Goal: Navigation & Orientation: Find specific page/section

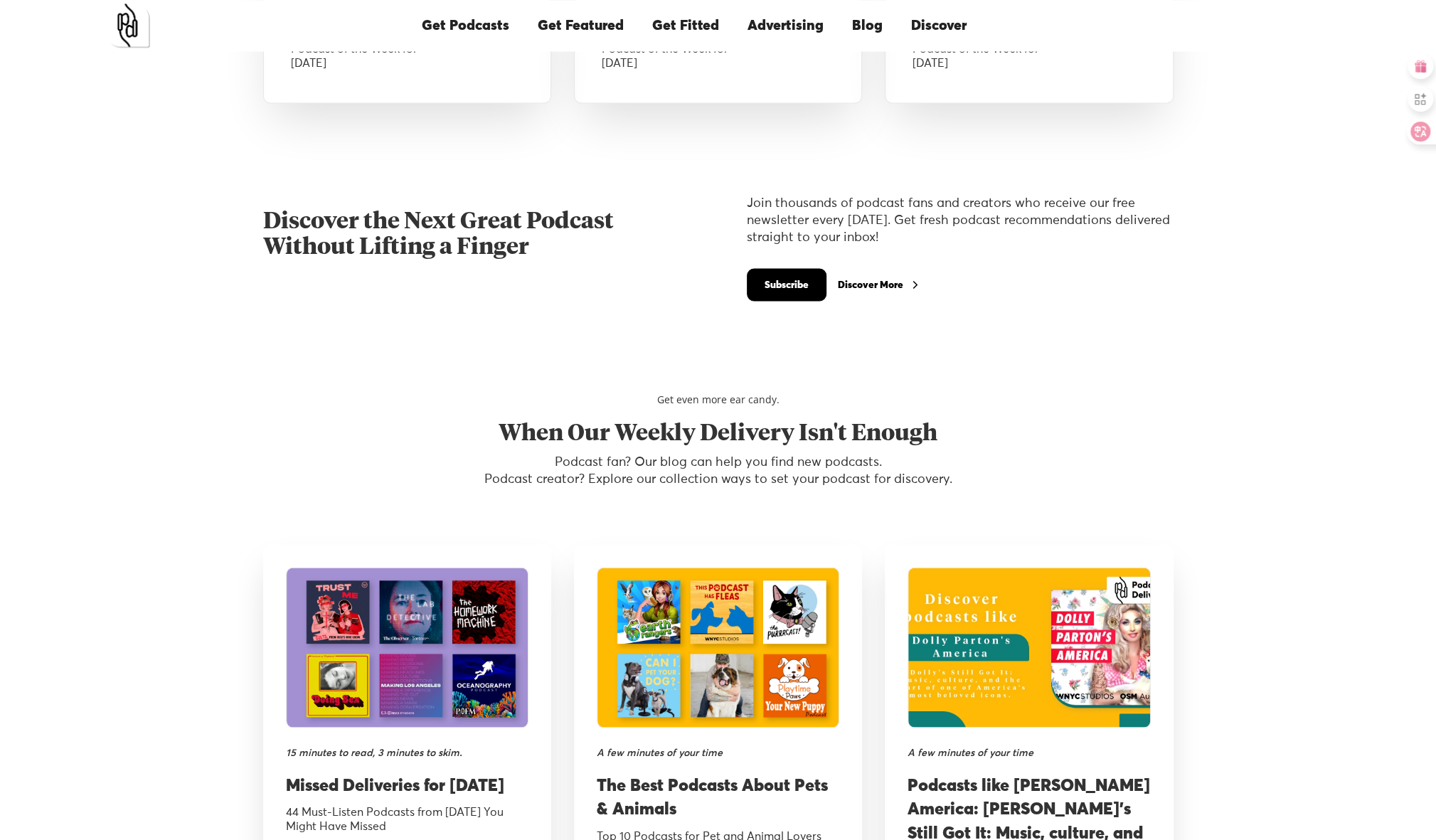
scroll to position [1991, 0]
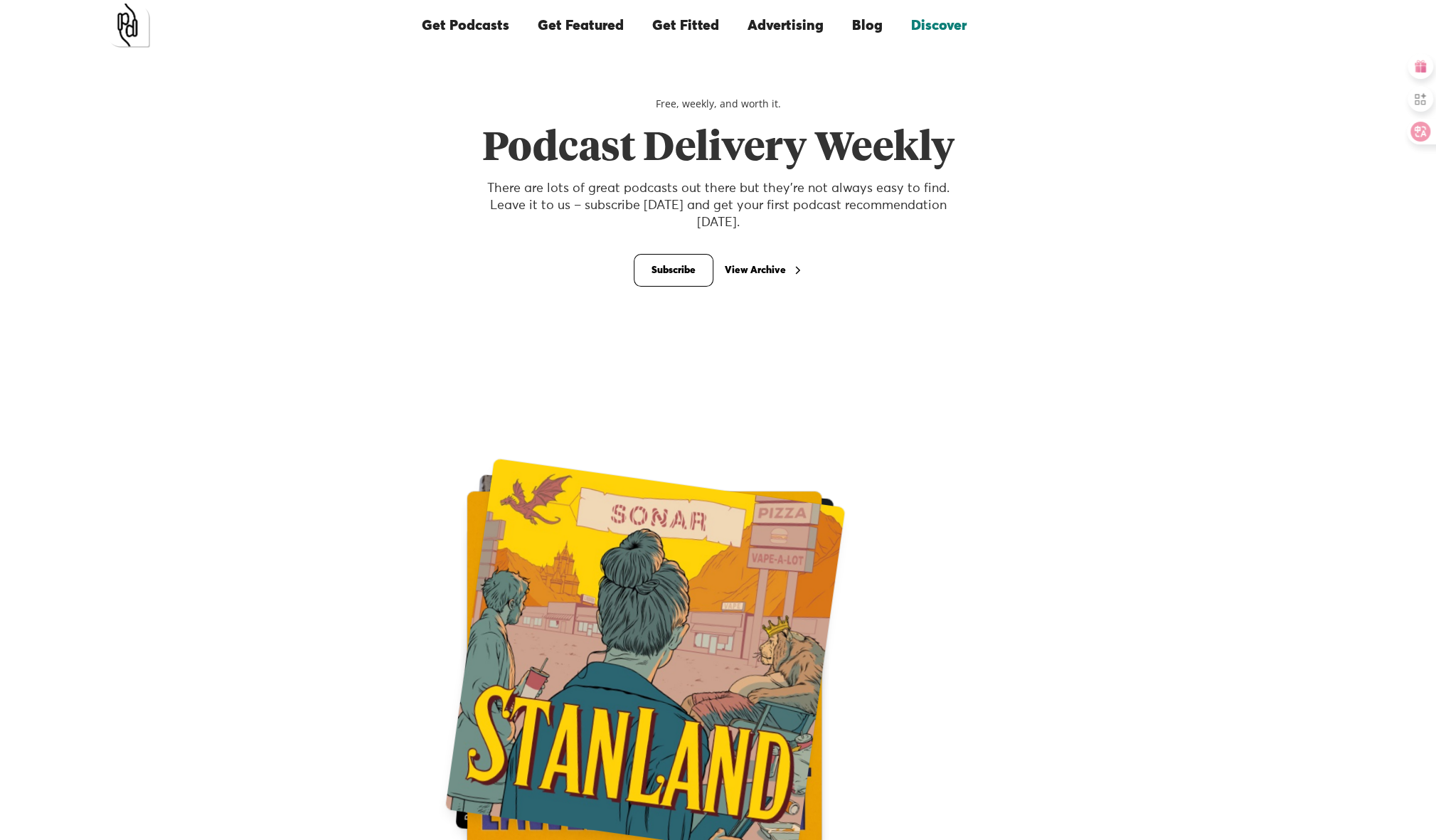
click at [855, 25] on link "Blog" at bounding box center [866, 25] width 59 height 48
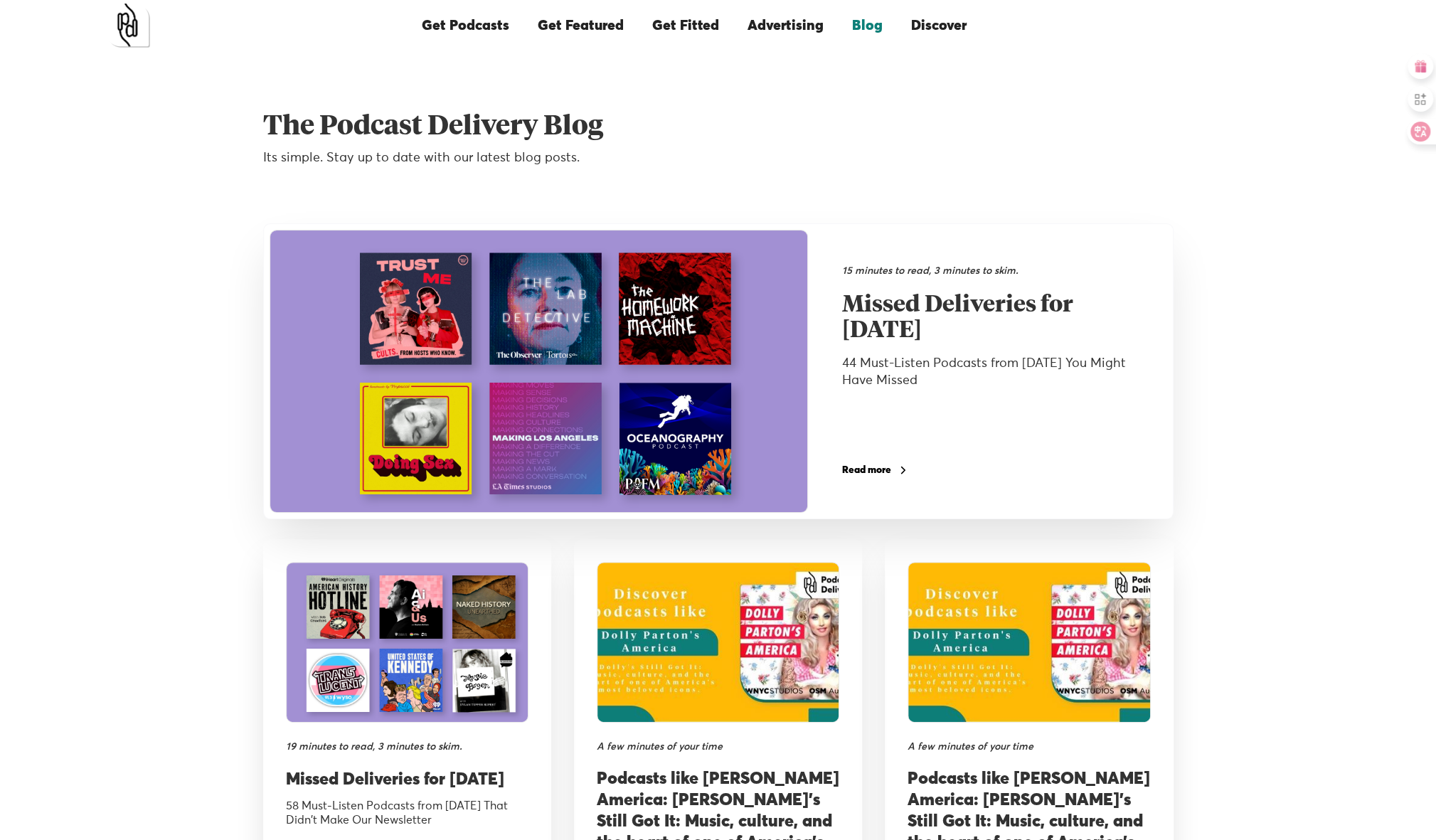
click at [765, 30] on link "Advertising" at bounding box center [785, 25] width 104 height 48
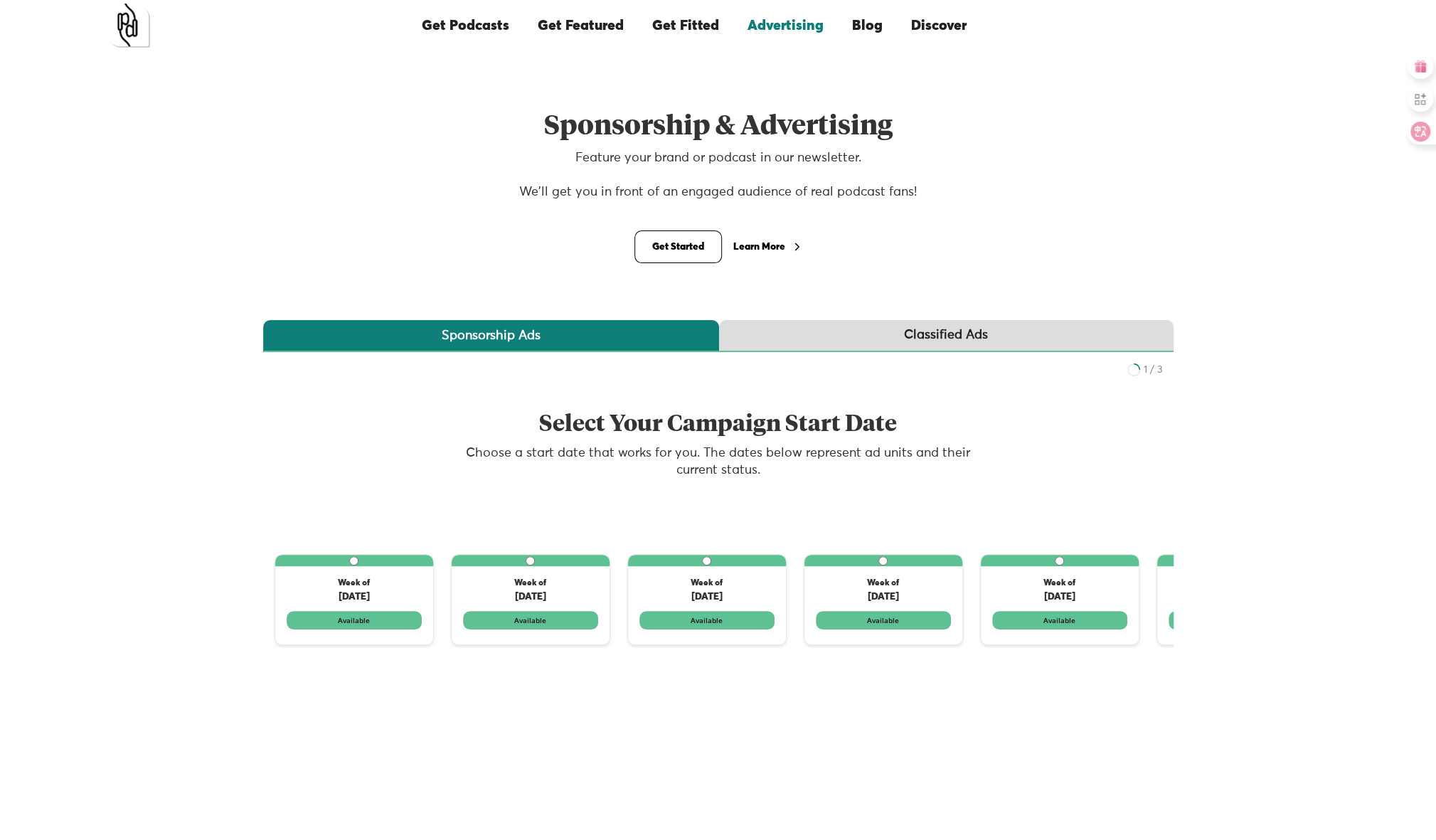
click at [674, 24] on link "Get Fitted" at bounding box center [685, 25] width 95 height 48
click at [473, 31] on link "Get Podcasts" at bounding box center [466, 25] width 116 height 48
